Goal: Task Accomplishment & Management: Manage account settings

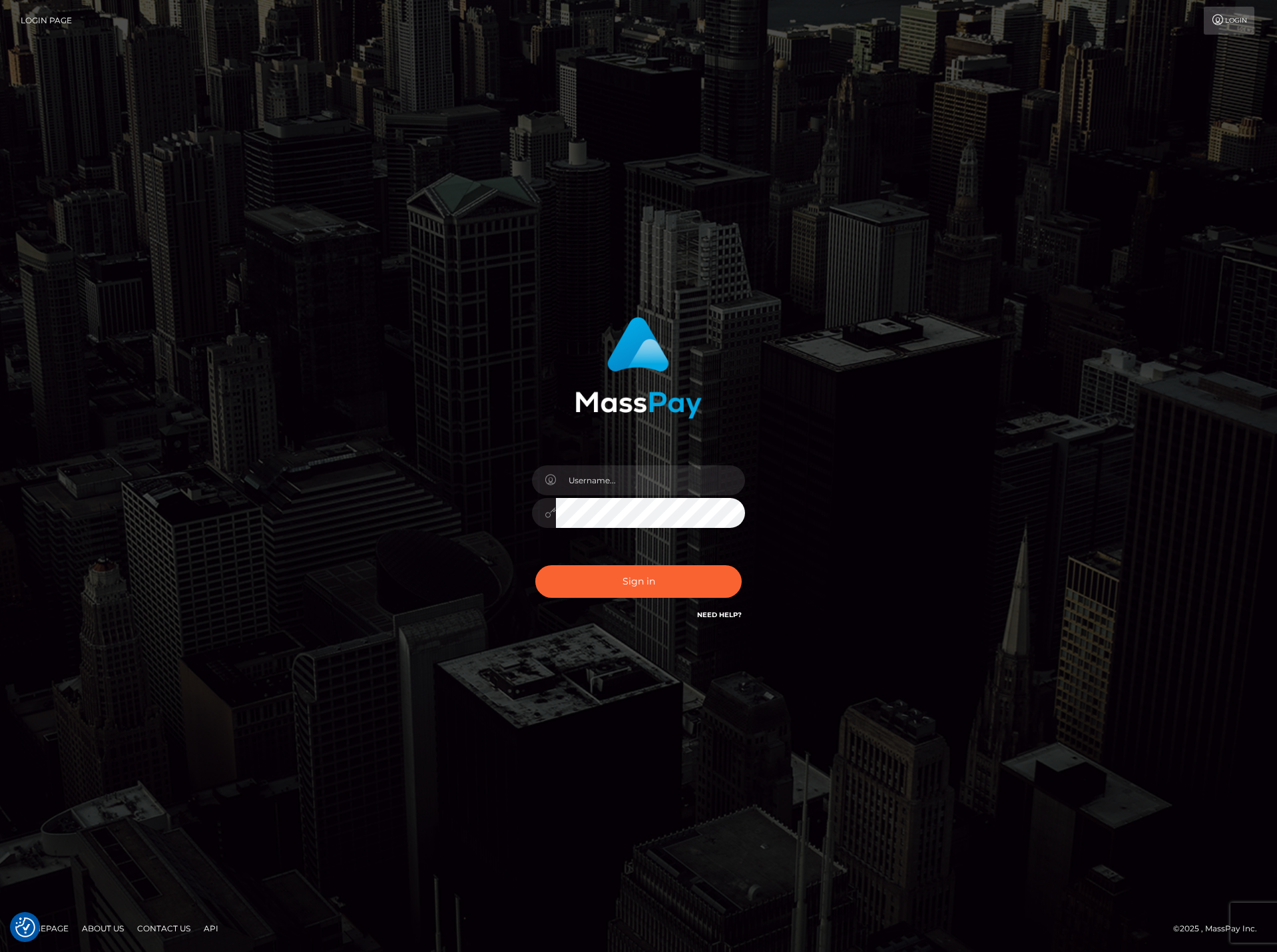
click at [105, 167] on div at bounding box center [638, 476] width 1277 height 952
click at [598, 475] on input "text" at bounding box center [650, 480] width 189 height 30
paste input "DianaRangel"
type input "DianaRangel"
click at [605, 575] on button "Sign in" at bounding box center [639, 582] width 207 height 33
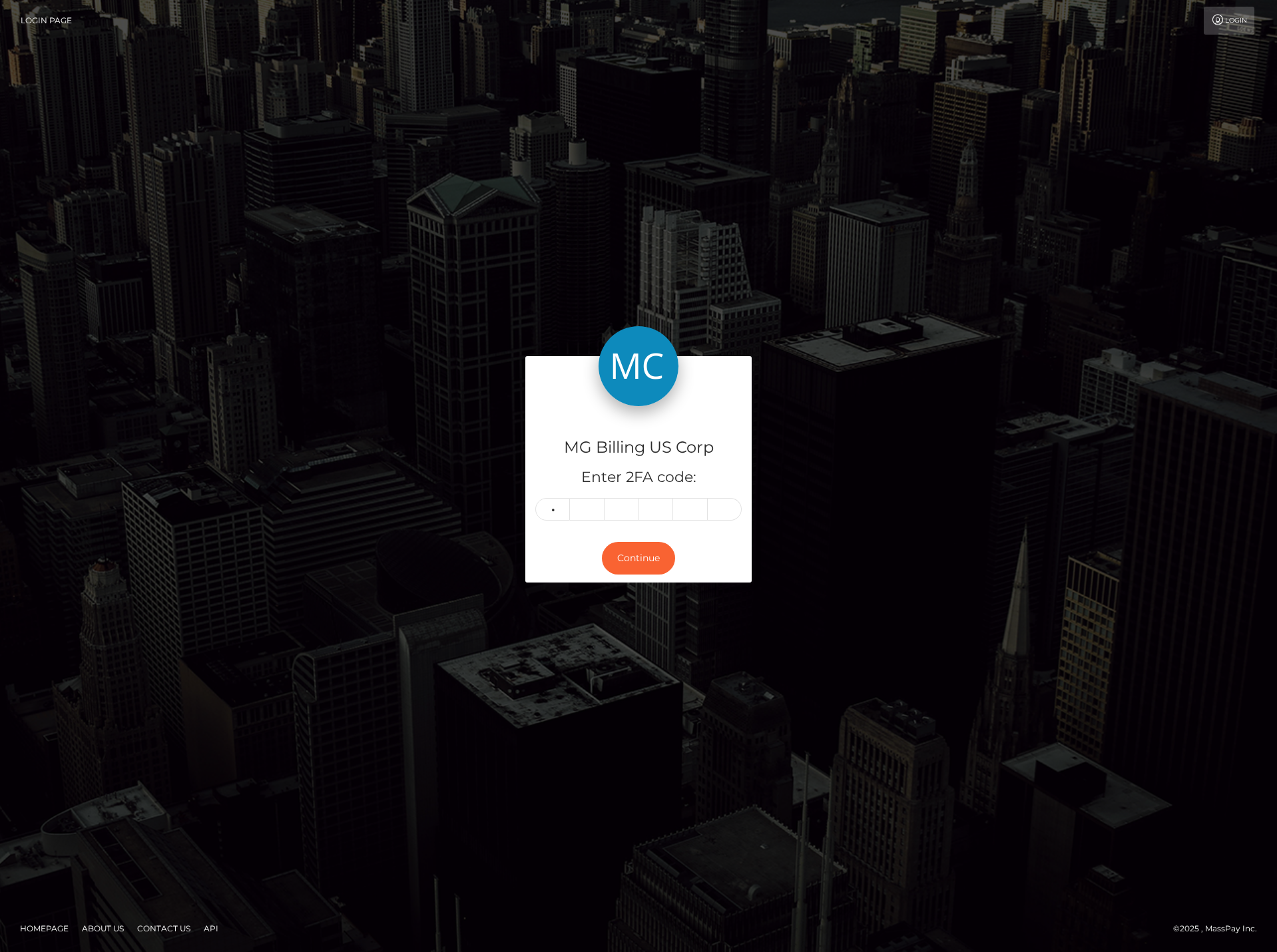
type input "7"
type input "1"
type input "9"
type input "2"
type input "7"
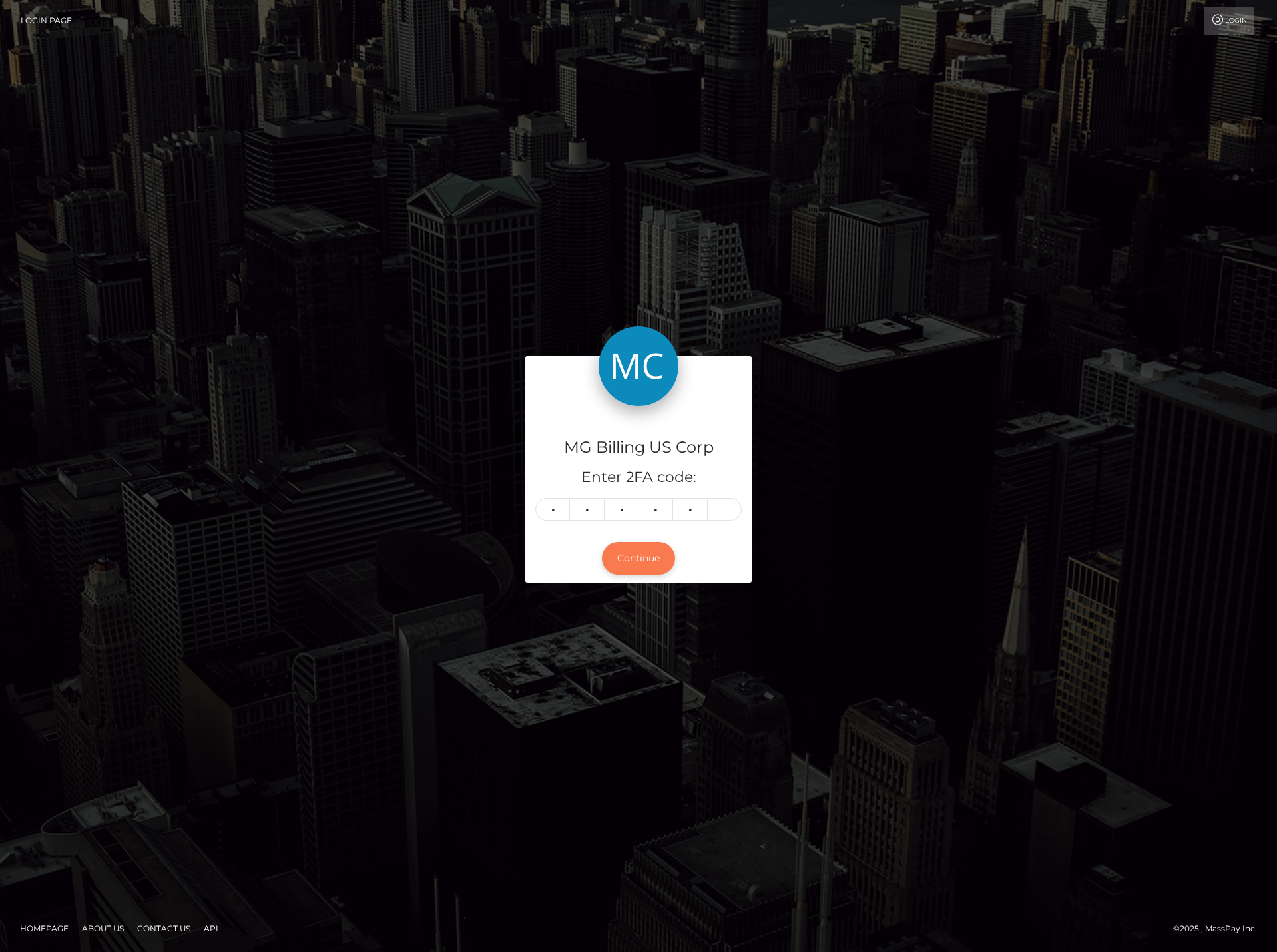
click at [622, 556] on button "Continue" at bounding box center [638, 558] width 73 height 33
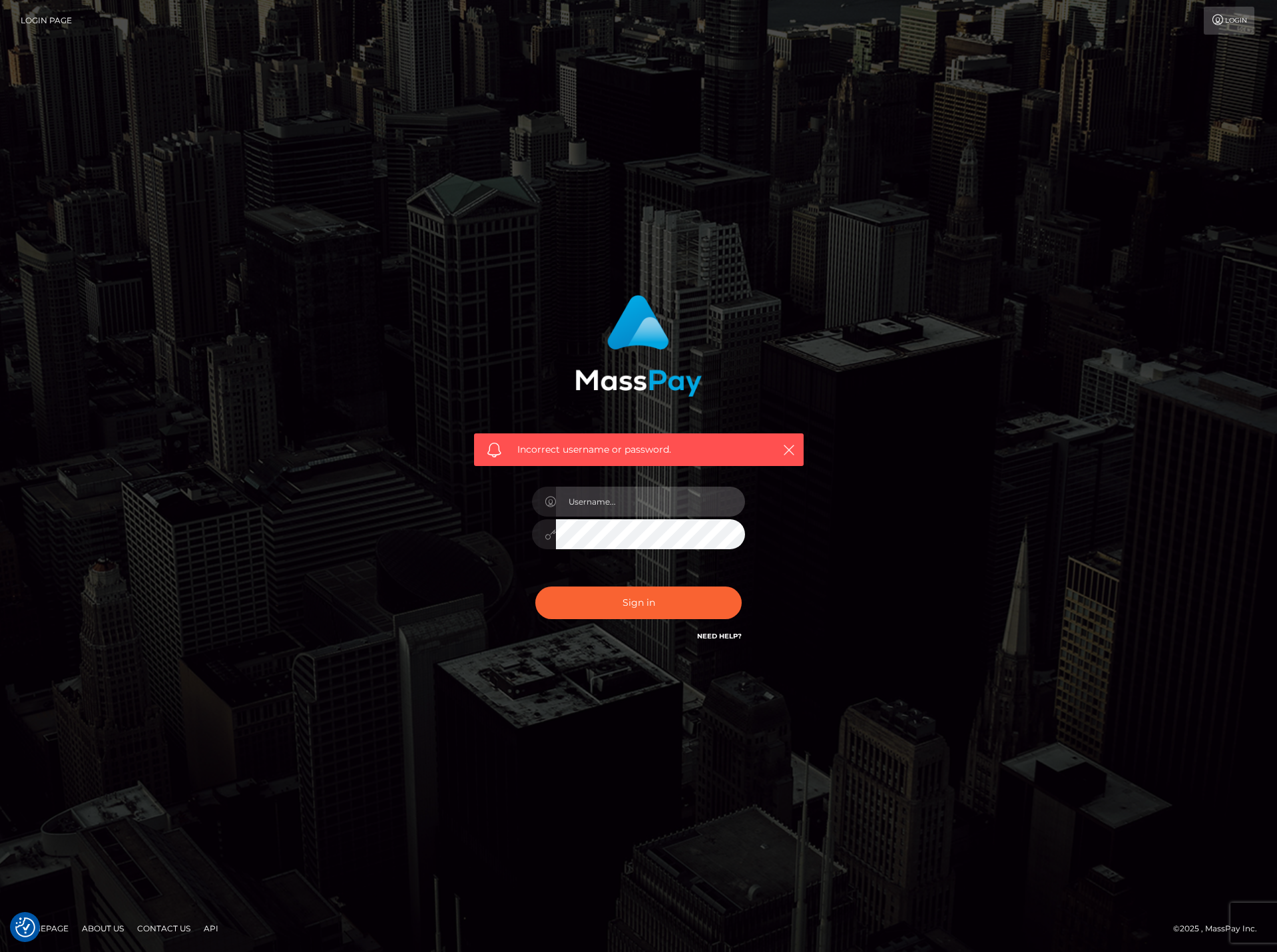
click at [575, 496] on input "text" at bounding box center [650, 501] width 189 height 30
paste input "DianaRangel"
type input "DianaRangel"
click at [647, 607] on button "Sign in" at bounding box center [639, 603] width 207 height 33
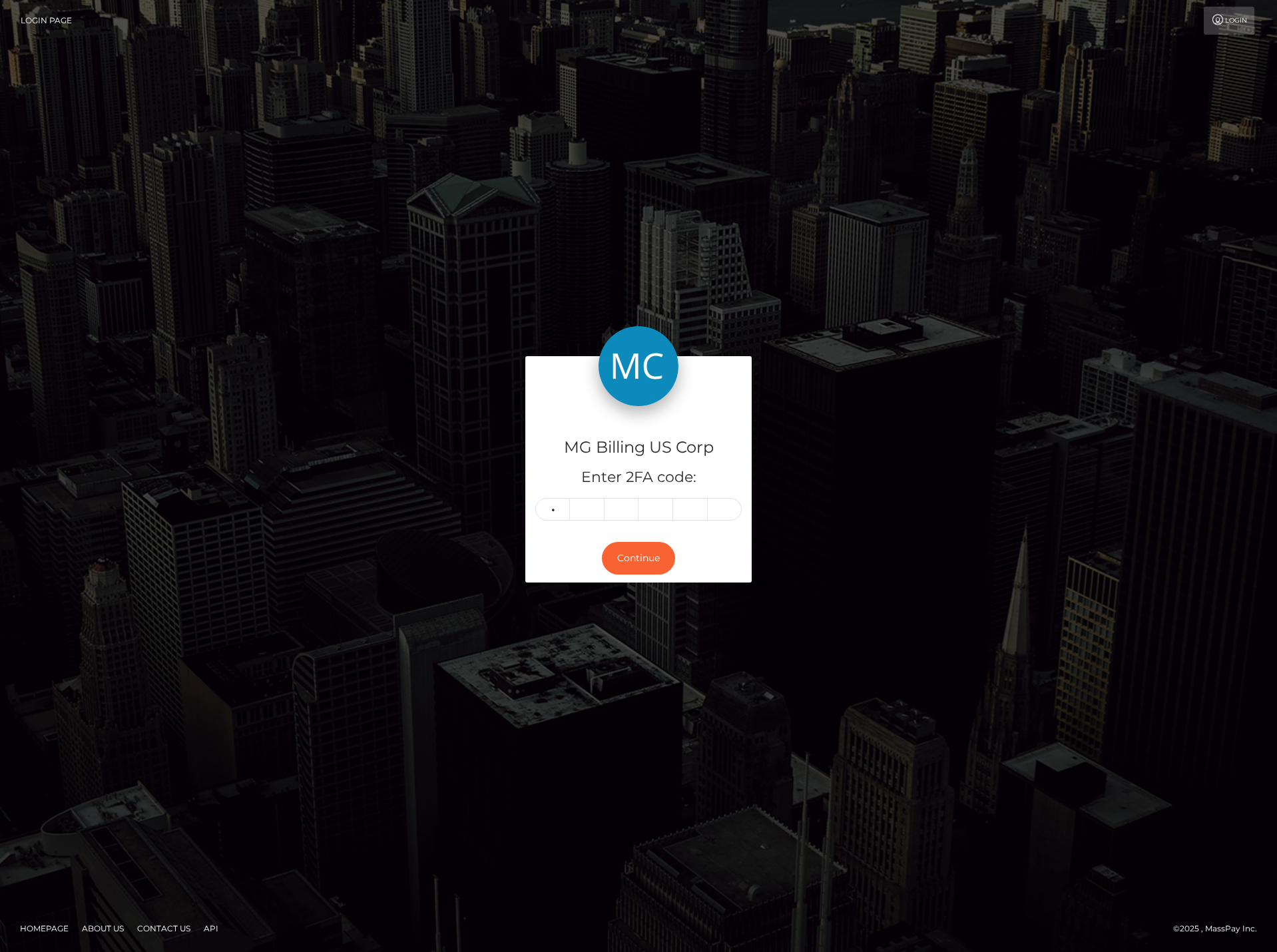
type input "7"
type input "1"
type input "9"
type input "2"
type input "7"
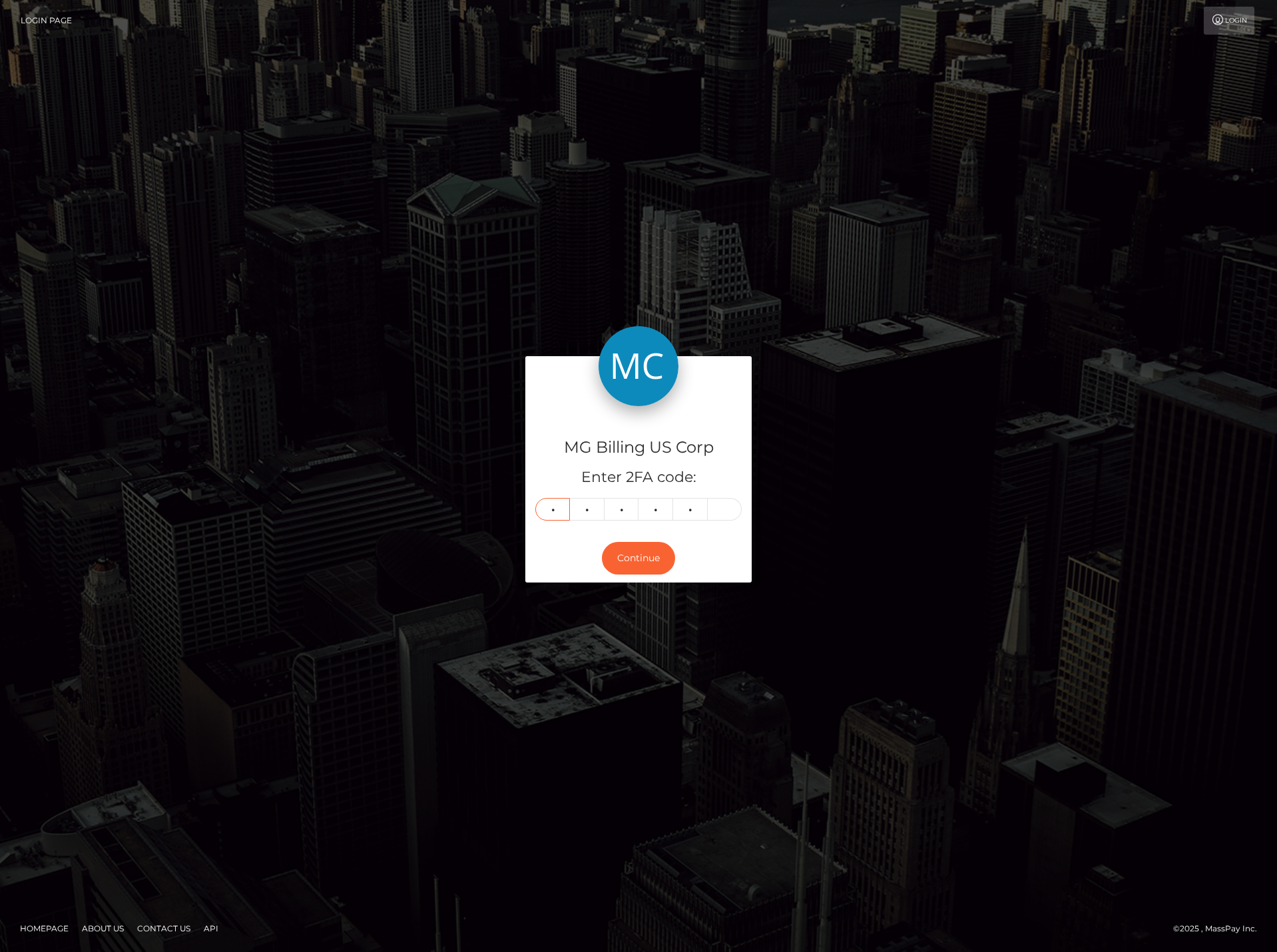
click at [557, 505] on input "7" at bounding box center [553, 509] width 35 height 23
type input "0"
type input "6"
type input "3"
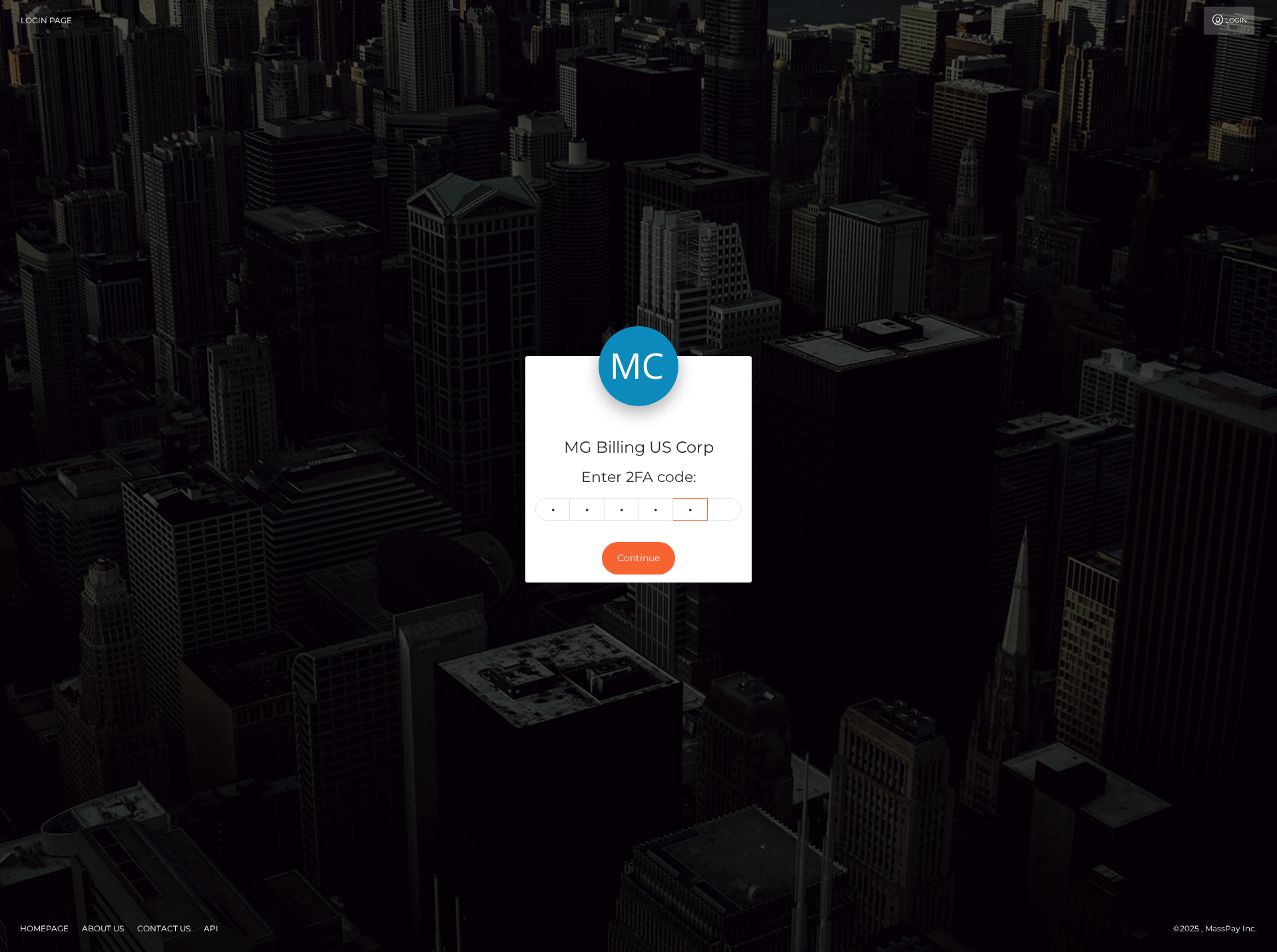
type input "6"
type input "2"
click at [633, 564] on button "Continue" at bounding box center [638, 558] width 73 height 33
click at [627, 558] on button "Continue" at bounding box center [638, 558] width 73 height 33
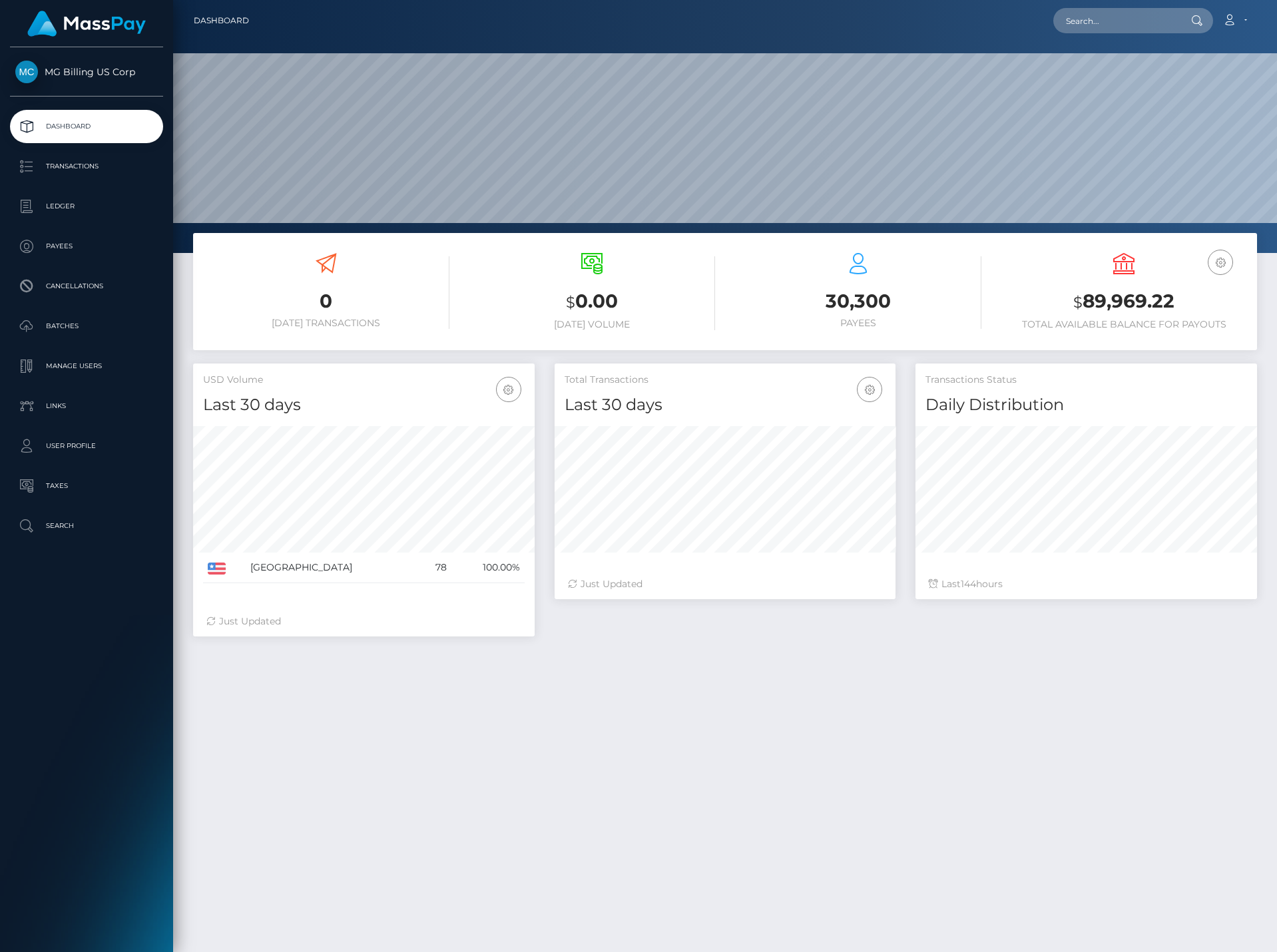
scroll to position [236, 341]
click at [67, 434] on link "User Profile" at bounding box center [86, 446] width 153 height 33
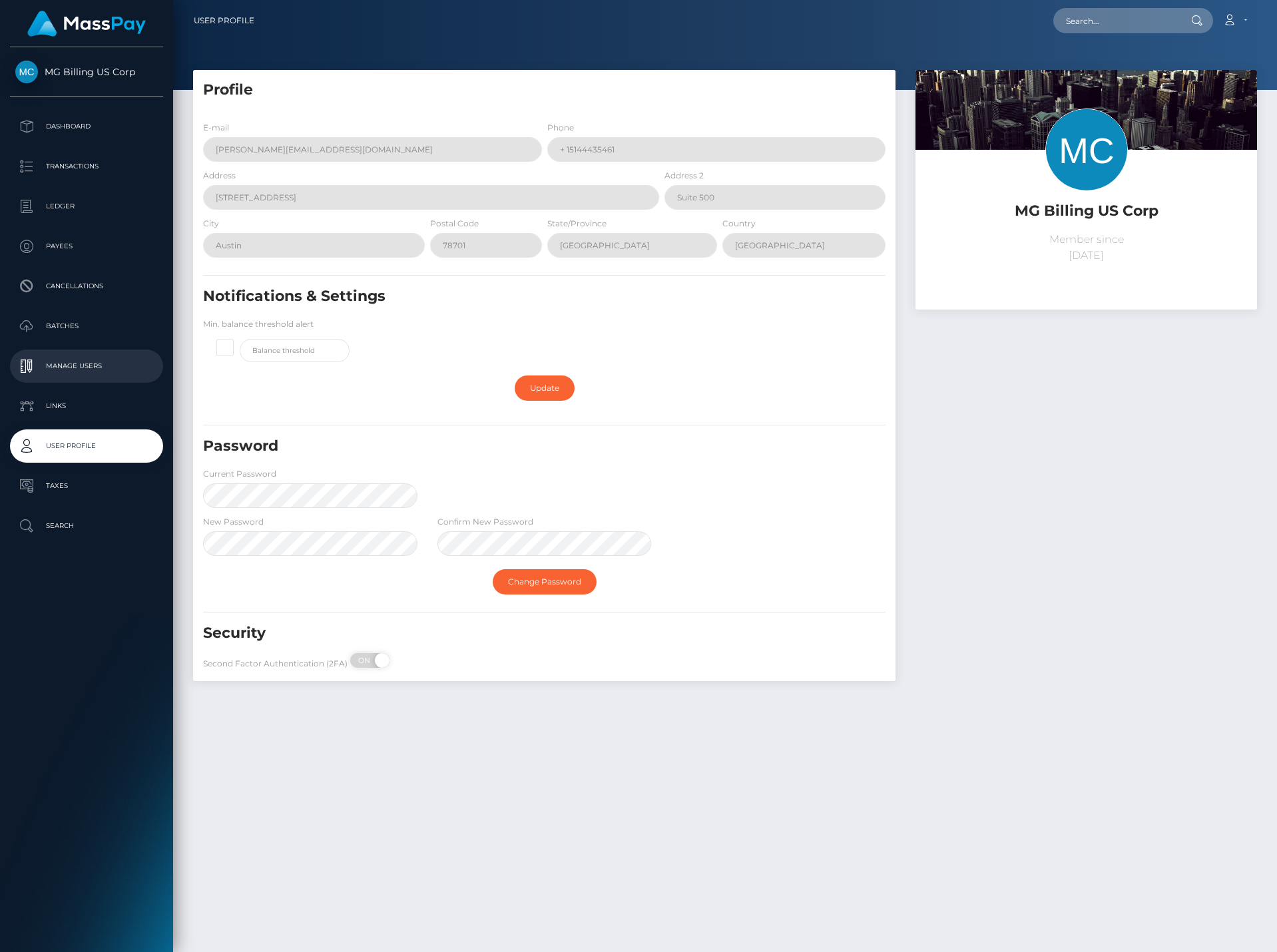
click at [93, 365] on p "Manage Users" at bounding box center [87, 366] width 142 height 20
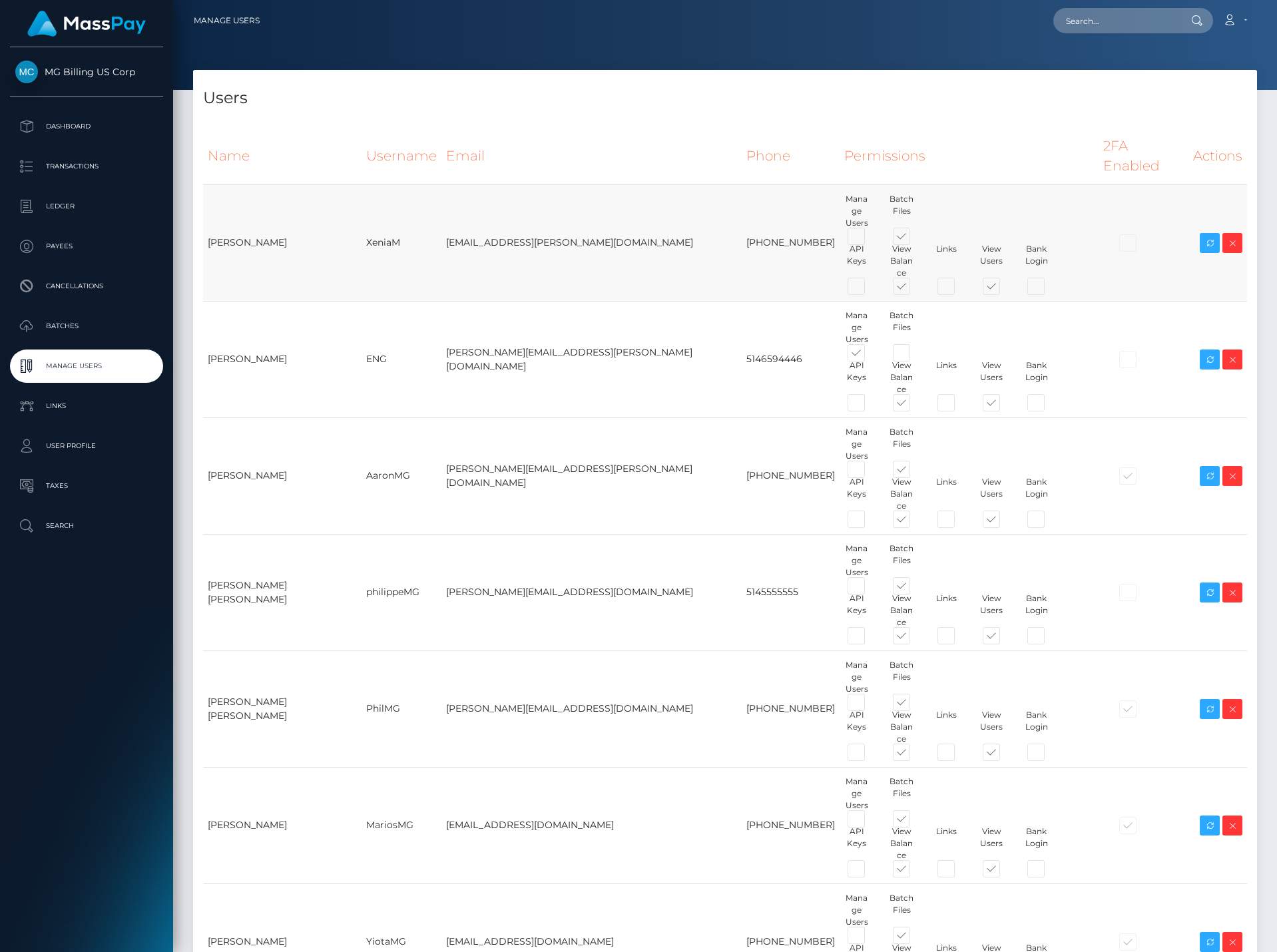
drag, startPoint x: 393, startPoint y: 209, endPoint x: 353, endPoint y: 216, distance: 40.6
click at [353, 216] on tr "[PERSON_NAME] XeniaM [EMAIL_ADDRESS][PERSON_NAME][DOMAIN_NAME] [PHONE_NUMBER] M…" at bounding box center [725, 243] width 1044 height 117
copy tr "XeniaM"
